Goal: Information Seeking & Learning: Obtain resource

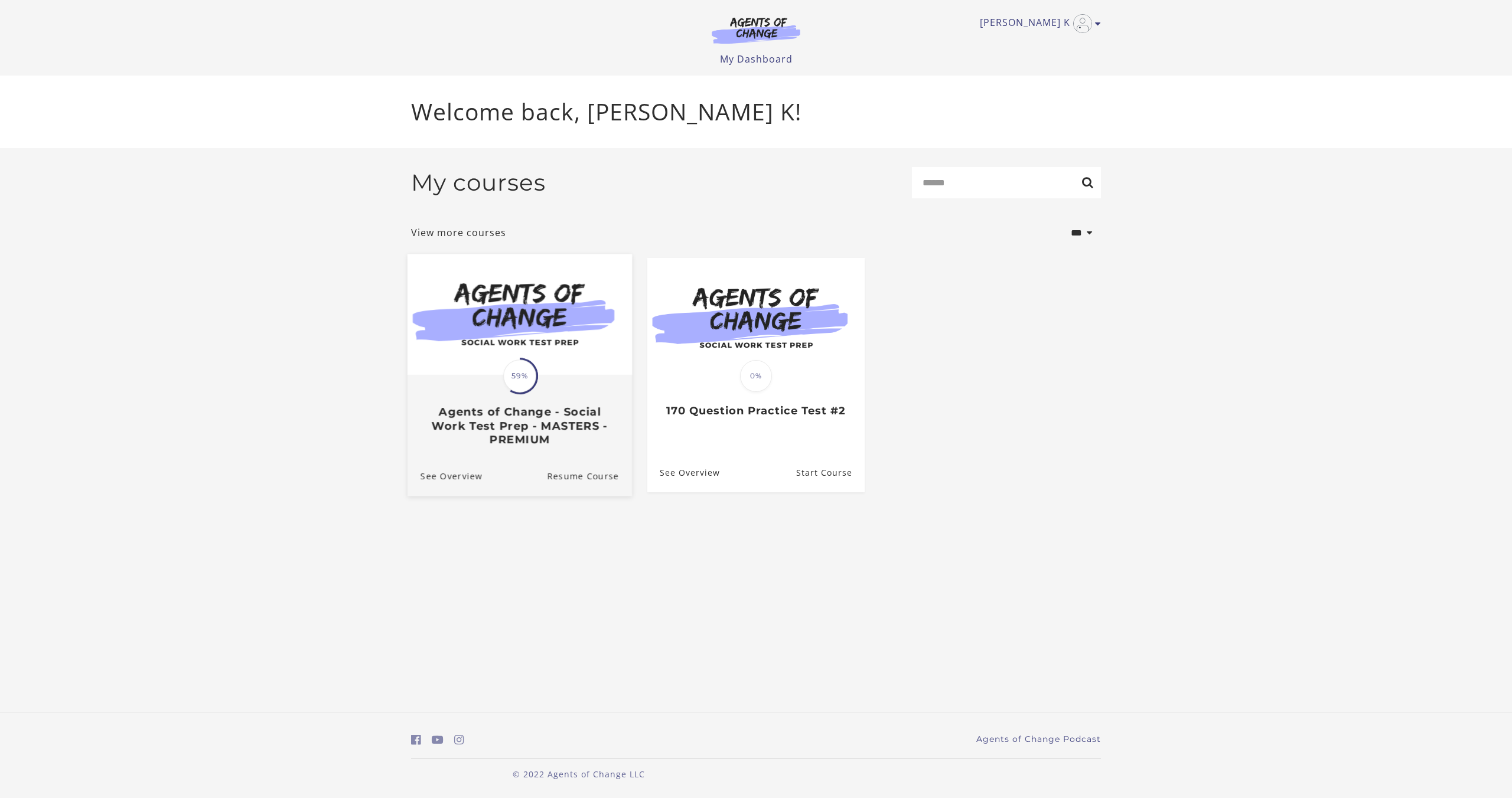
click at [505, 350] on img at bounding box center [519, 315] width 224 height 121
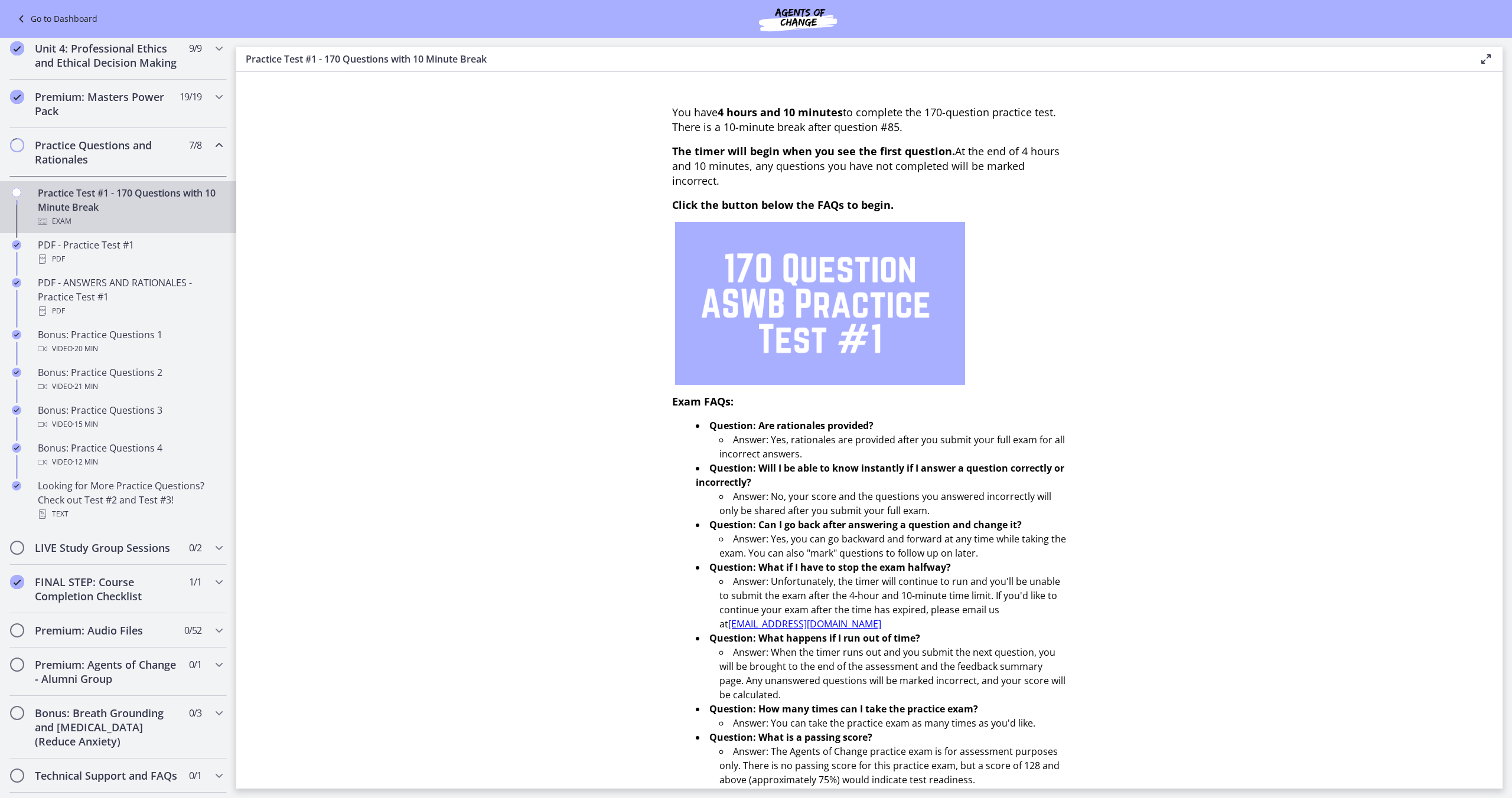
scroll to position [533, 0]
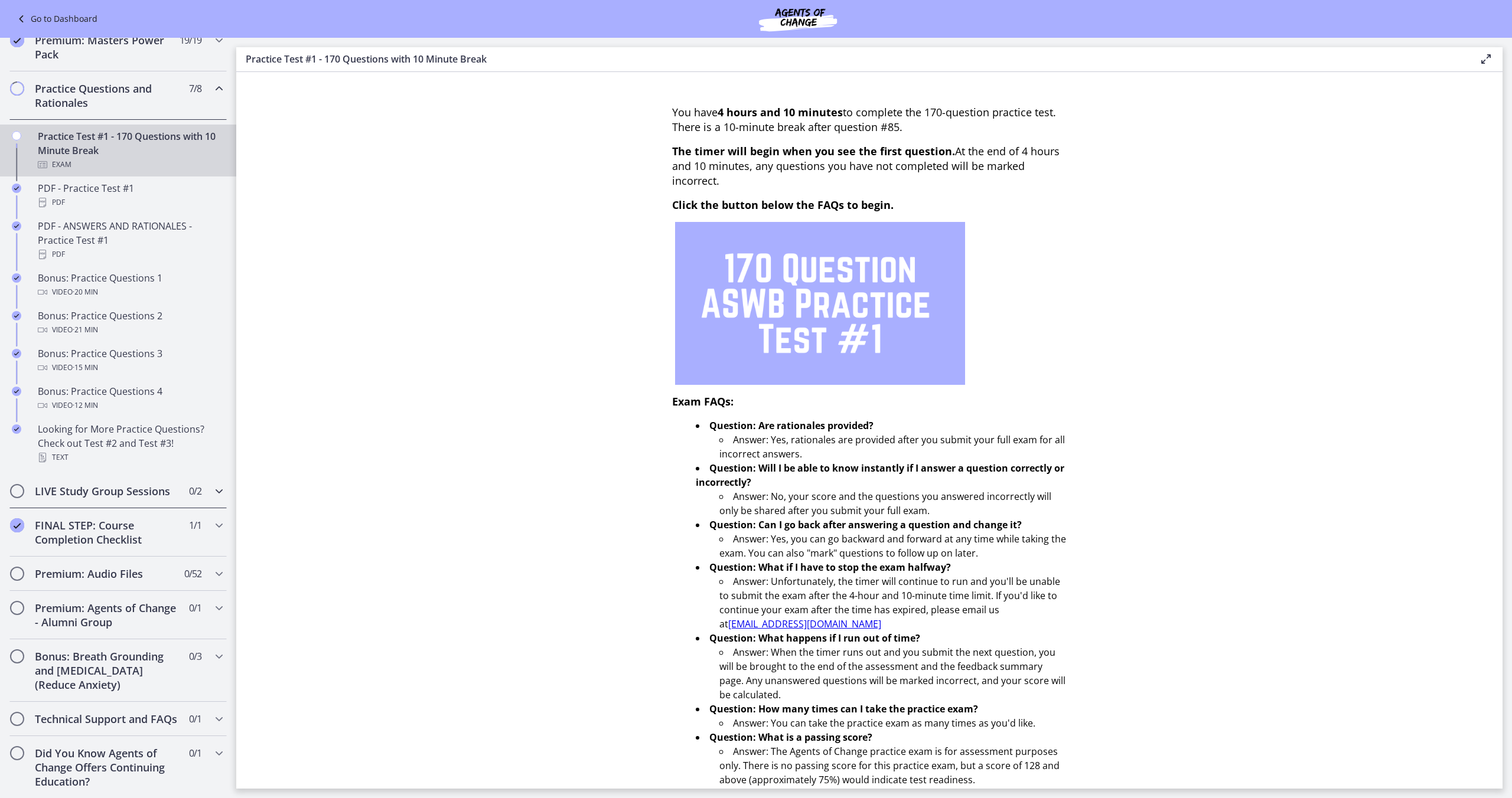
click at [189, 493] on span "0 / 2 Completed" at bounding box center [195, 491] width 12 height 14
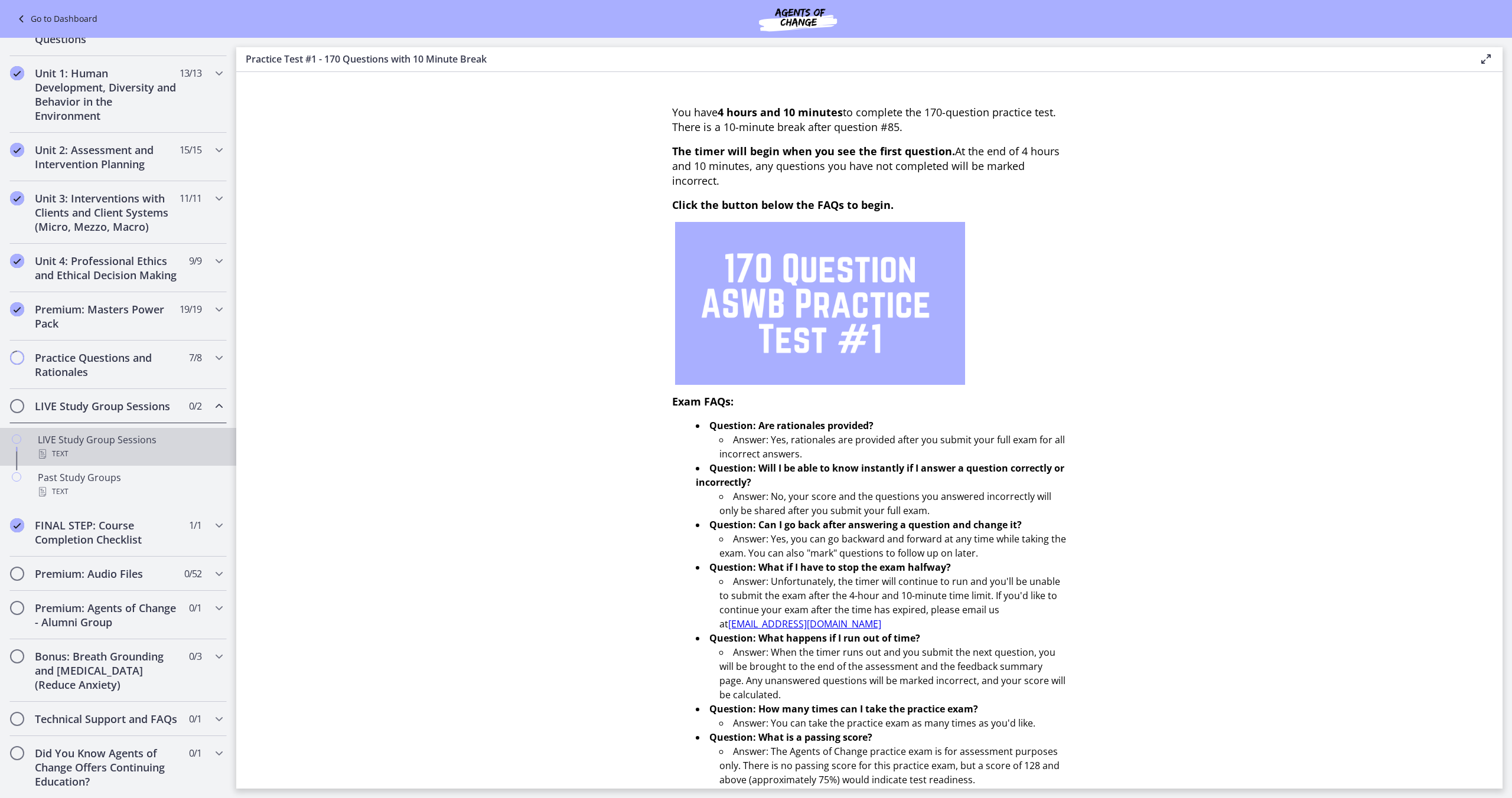
scroll to position [263, 0]
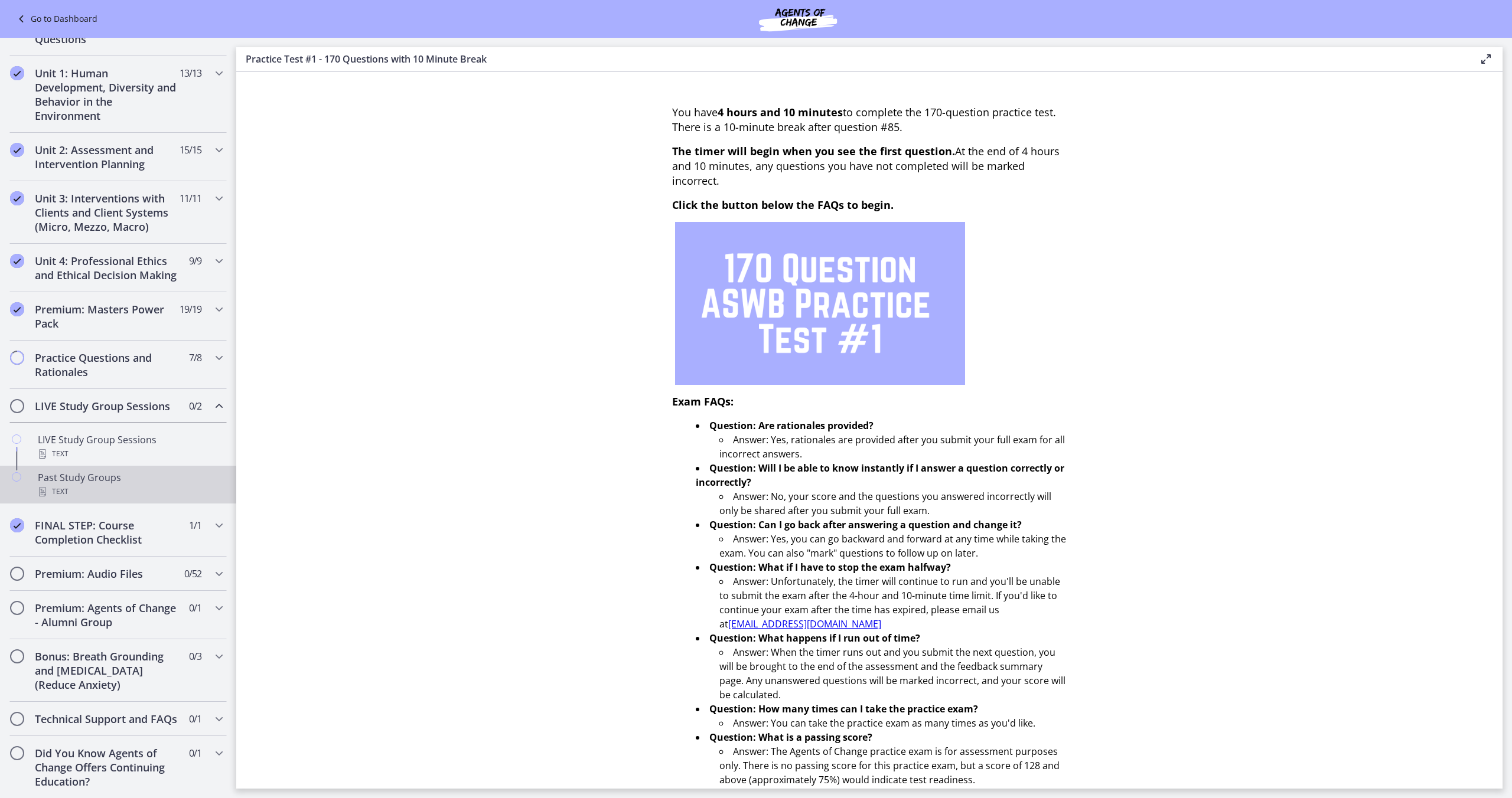
click at [149, 477] on div "Past Study Groups Text" at bounding box center [130, 485] width 184 height 29
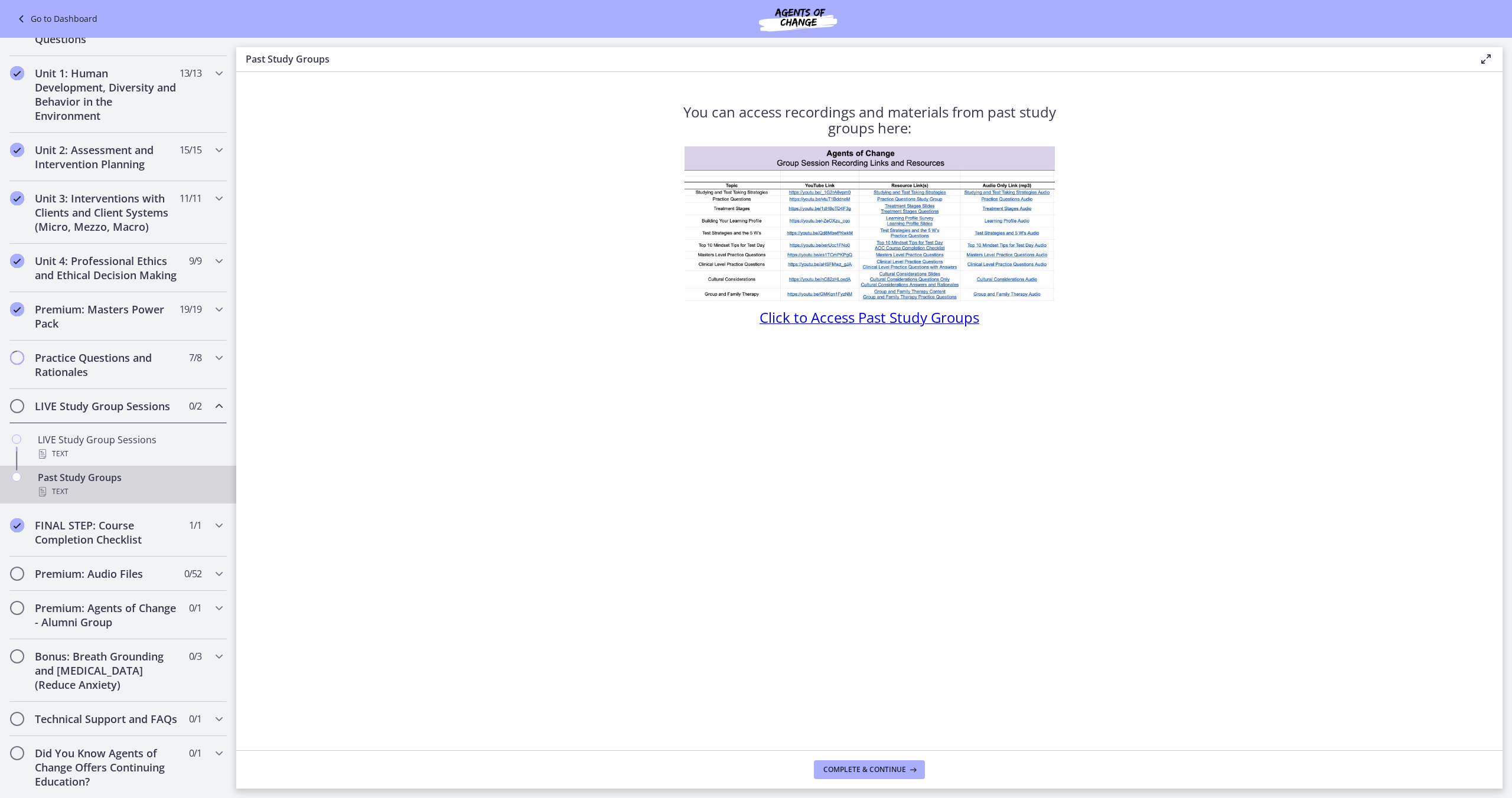
click at [823, 321] on span "Click to Access Past Study Groups" at bounding box center [869, 317] width 220 height 20
click at [52, 18] on link "Go to Dashboard" at bounding box center [56, 18] width 83 height 14
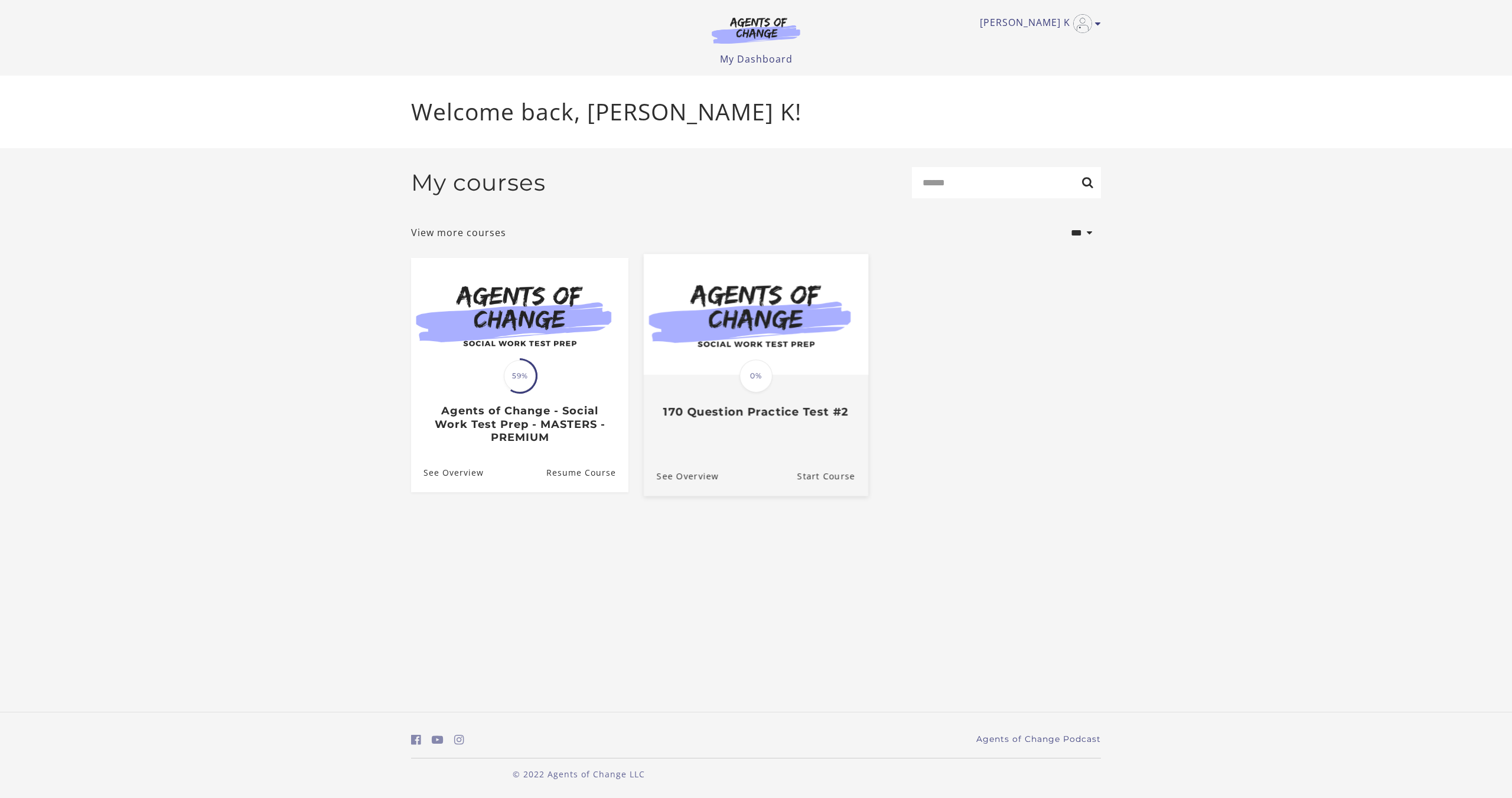
click at [747, 382] on span "0%" at bounding box center [756, 376] width 33 height 33
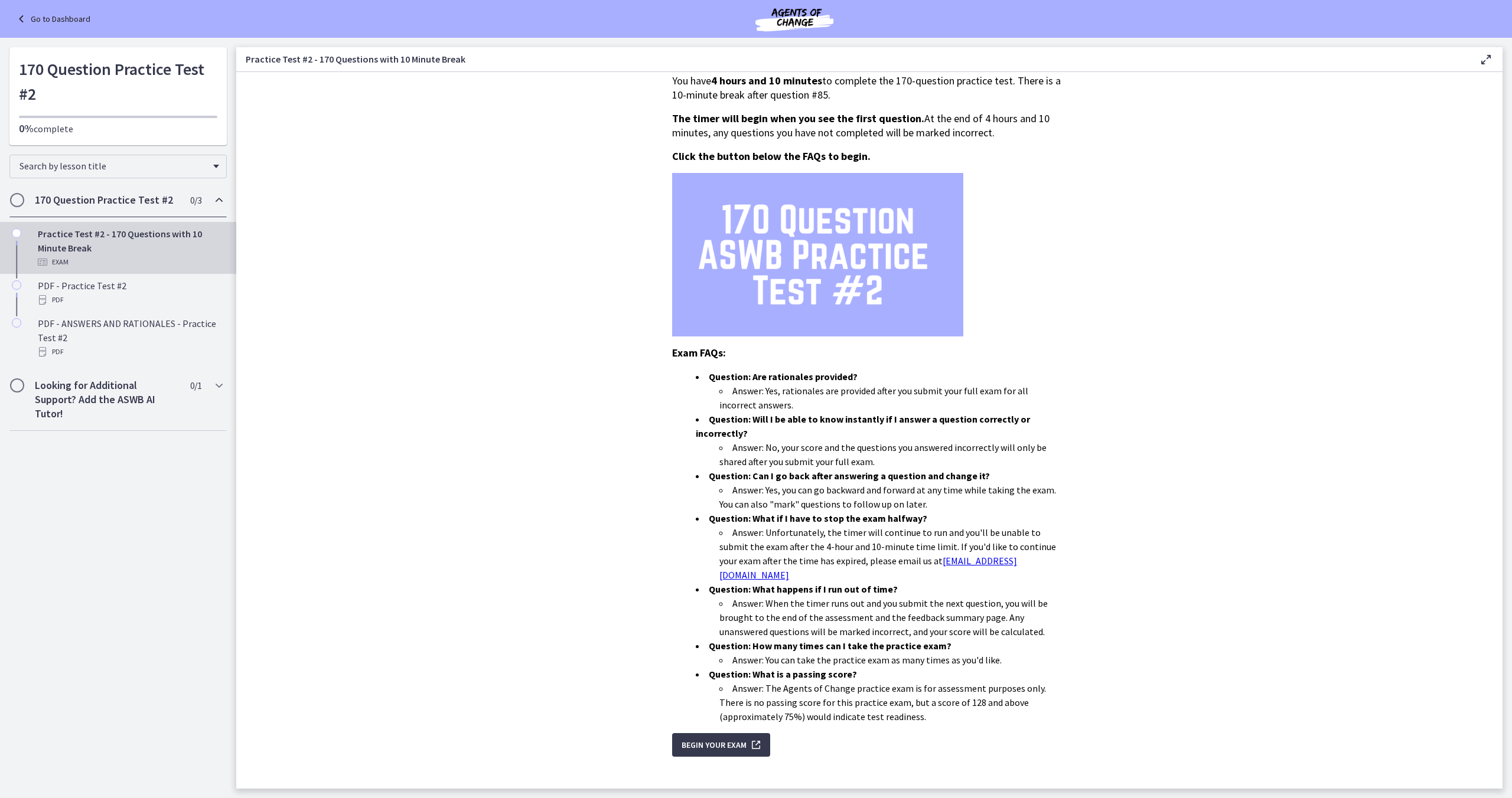
scroll to position [34, 0]
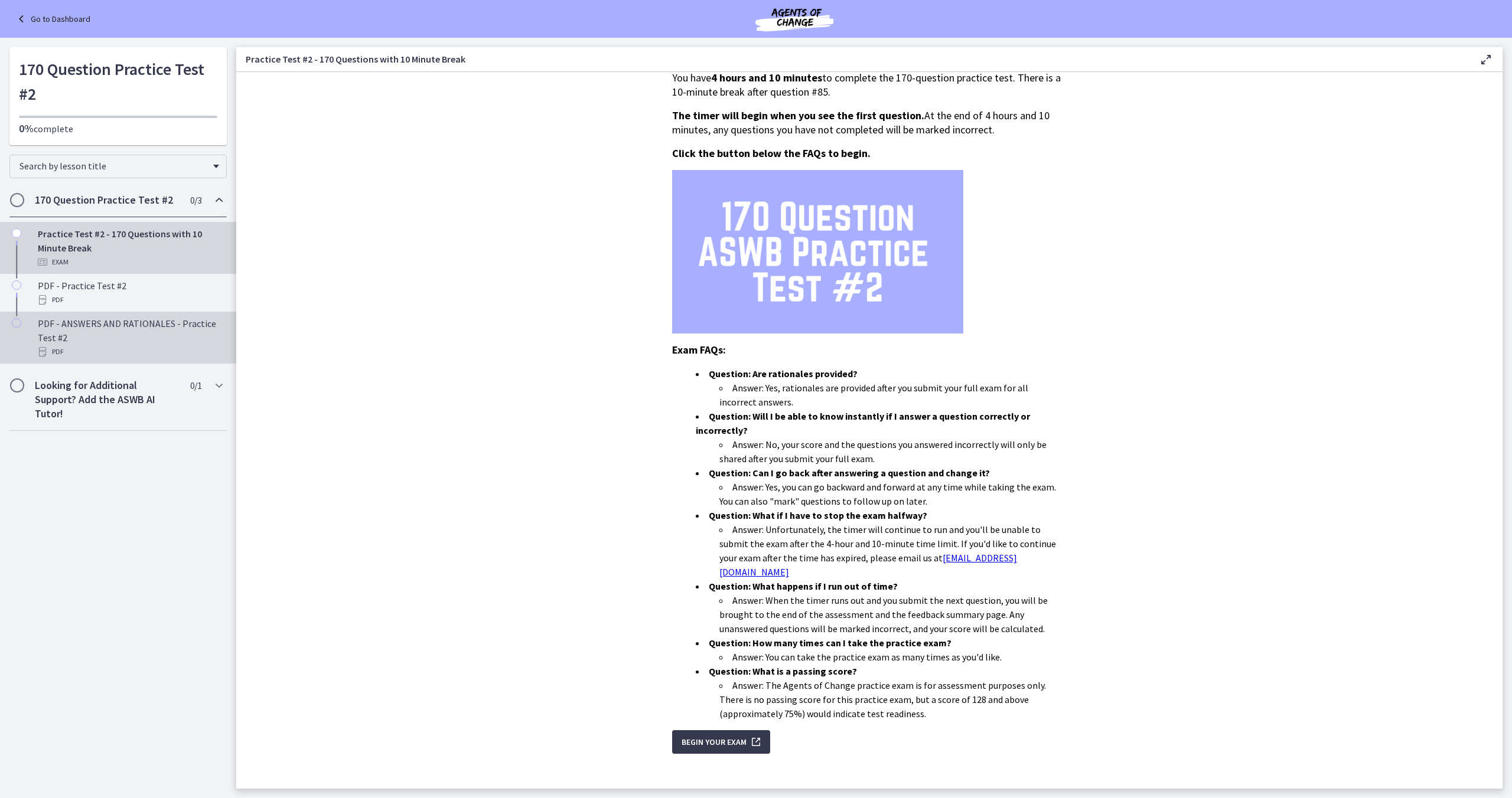
click at [81, 328] on div "PDF - ANSWERS AND RATIONALES - Practice Test #2 PDF" at bounding box center [130, 338] width 184 height 43
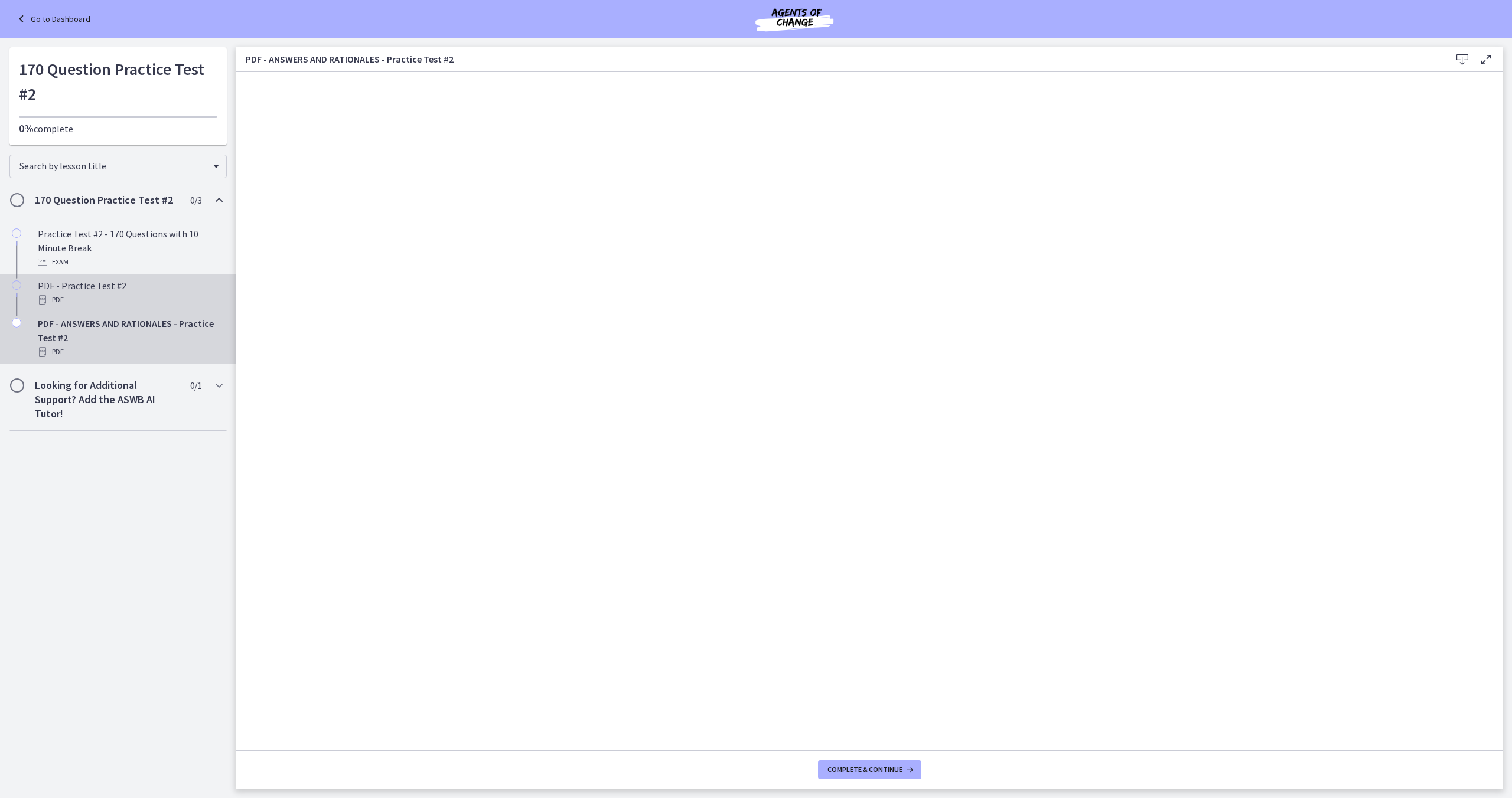
click at [141, 294] on div "PDF" at bounding box center [130, 300] width 184 height 14
click at [106, 349] on div "PDF" at bounding box center [130, 351] width 184 height 14
click at [100, 295] on div "PDF" at bounding box center [130, 300] width 184 height 14
click at [124, 339] on div "PDF - ANSWERS AND RATIONALES - Practice Test #2 PDF" at bounding box center [130, 338] width 184 height 43
drag, startPoint x: 70, startPoint y: 299, endPoint x: 78, endPoint y: 304, distance: 9.4
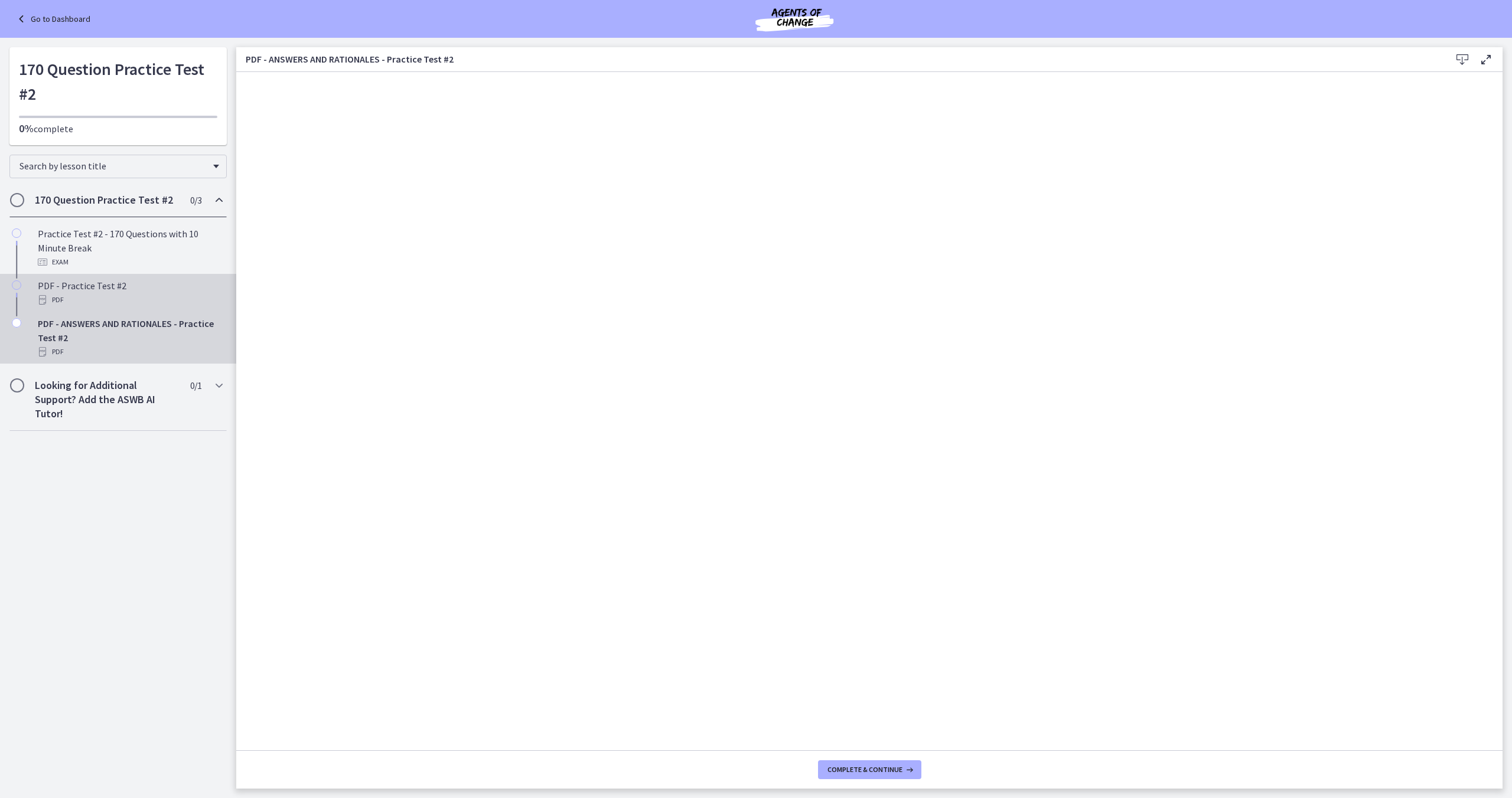
click at [70, 299] on div "PDF" at bounding box center [130, 300] width 184 height 14
click at [88, 341] on div "PDF - ANSWERS AND RATIONALES - Practice Test #2 PDF" at bounding box center [130, 338] width 184 height 43
click at [75, 304] on div "PDF" at bounding box center [130, 300] width 184 height 14
click at [114, 344] on div "PDF - ANSWERS AND RATIONALES - Practice Test #2 PDF" at bounding box center [130, 338] width 184 height 43
click at [93, 299] on div "PDF" at bounding box center [130, 300] width 184 height 14
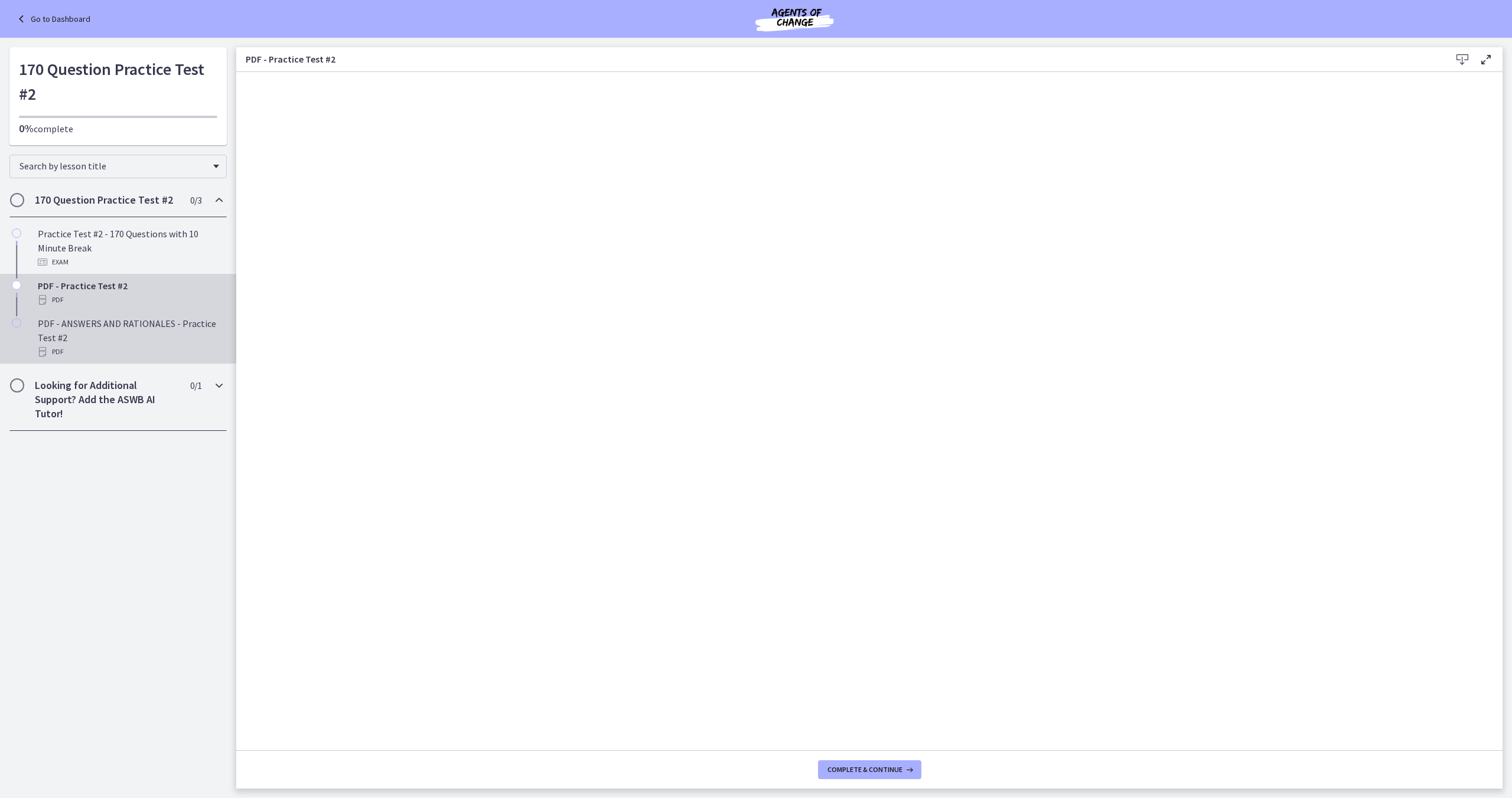
drag, startPoint x: 148, startPoint y: 359, endPoint x: 193, endPoint y: 380, distance: 49.7
click at [148, 359] on div "PDF" at bounding box center [130, 351] width 184 height 14
click at [82, 296] on div "PDF" at bounding box center [130, 300] width 184 height 14
